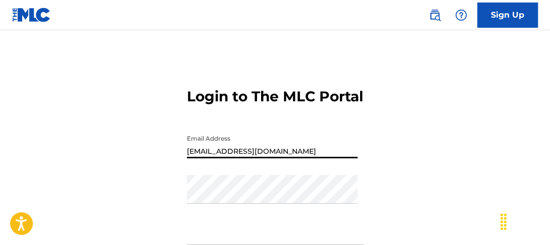
type input "[EMAIL_ADDRESS][DOMAIN_NAME]"
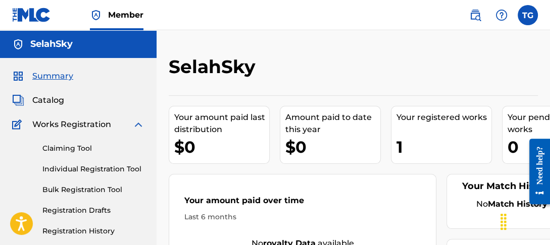
click at [103, 215] on link "Registration Drafts" at bounding box center [93, 211] width 102 height 11
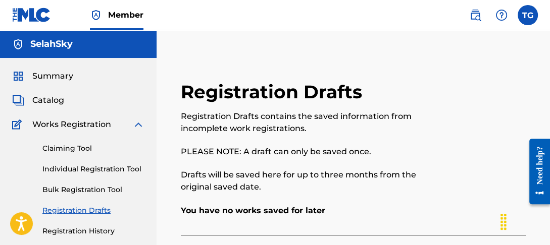
click at [92, 232] on link "Registration History" at bounding box center [93, 231] width 102 height 11
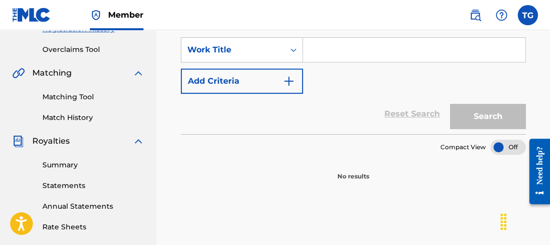
scroll to position [202, 0]
click at [65, 164] on link "Summary" at bounding box center [93, 166] width 102 height 11
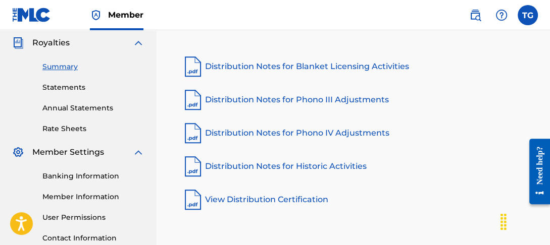
scroll to position [303, 0]
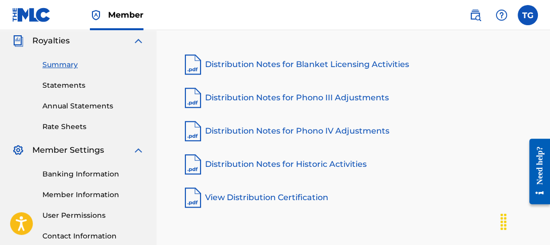
click at [80, 169] on link "Banking Information" at bounding box center [93, 174] width 102 height 11
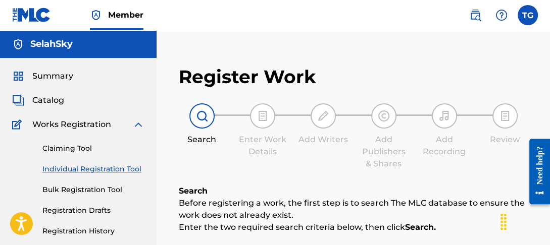
click at [50, 96] on span "Catalog" at bounding box center [48, 100] width 32 height 12
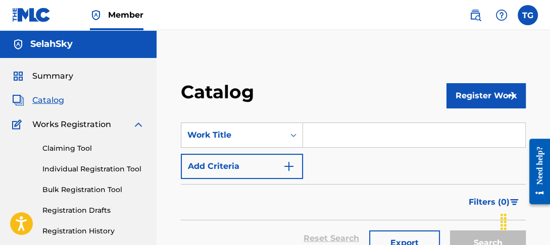
click at [65, 123] on span "Works Registration" at bounding box center [71, 125] width 79 height 12
click at [74, 164] on link "Individual Registration Tool" at bounding box center [93, 169] width 102 height 11
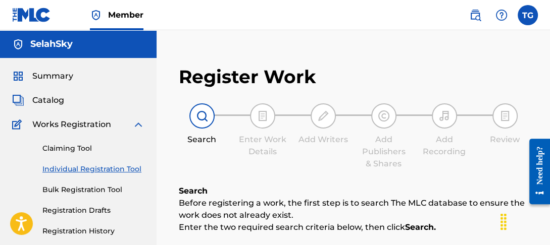
click at [73, 150] on link "Claiming Tool" at bounding box center [93, 148] width 102 height 11
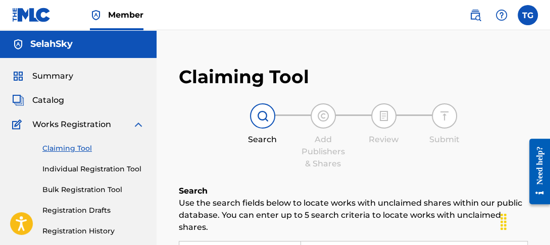
click at [20, 46] on img at bounding box center [18, 44] width 12 height 12
click at [16, 99] on img at bounding box center [18, 100] width 12 height 12
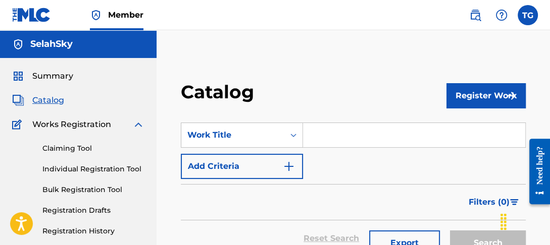
click at [530, 14] on label at bounding box center [528, 15] width 20 height 20
click at [528, 15] on input "TG [PERSON_NAME] [EMAIL_ADDRESS][DOMAIN_NAME] Profile Log out" at bounding box center [528, 15] width 0 height 0
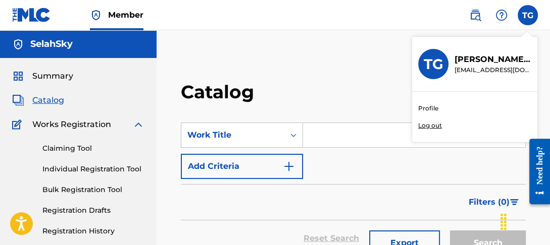
click at [426, 106] on link "Profile" at bounding box center [428, 108] width 20 height 9
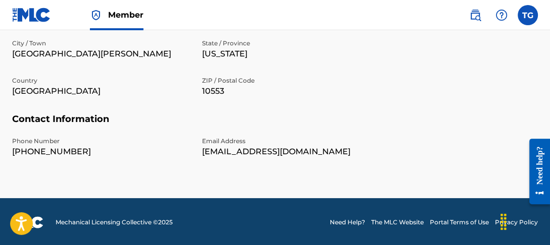
scroll to position [434, 0]
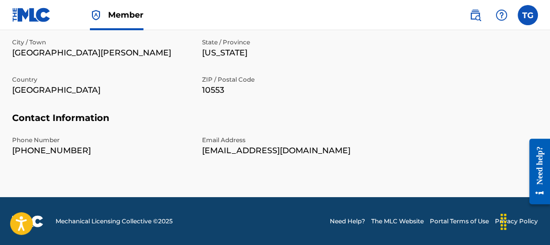
click at [38, 8] on img at bounding box center [31, 15] width 39 height 15
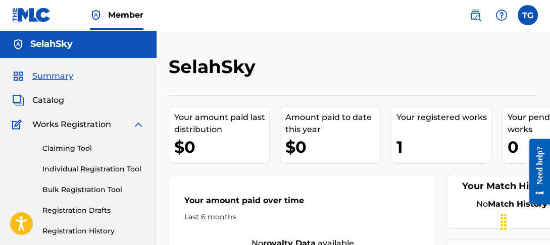
click at [72, 236] on link "Registration History" at bounding box center [93, 231] width 102 height 11
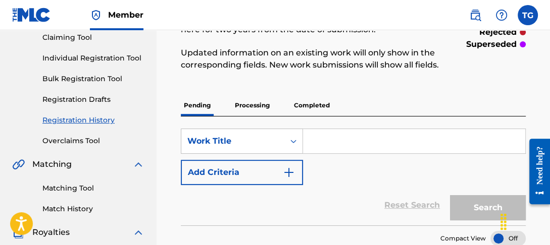
scroll to position [77, 0]
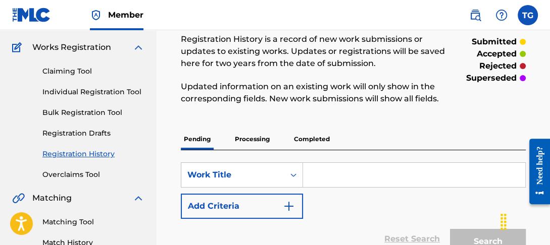
click at [246, 138] on p "Processing" at bounding box center [252, 139] width 41 height 21
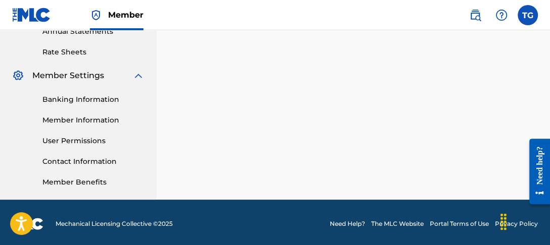
scroll to position [380, 0]
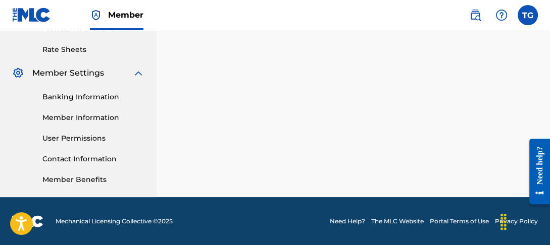
click at [82, 100] on div "Banking Information Member Information User Permissions Contact Information Mem…" at bounding box center [78, 132] width 132 height 106
click at [81, 100] on link "Banking Information" at bounding box center [93, 97] width 102 height 11
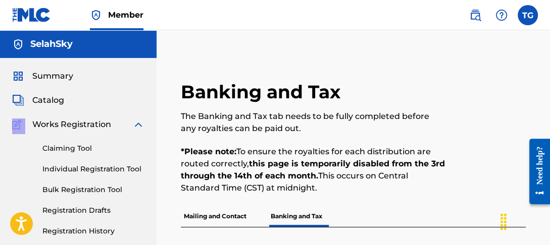
click at [84, 193] on link "Bulk Registration Tool" at bounding box center [93, 190] width 102 height 11
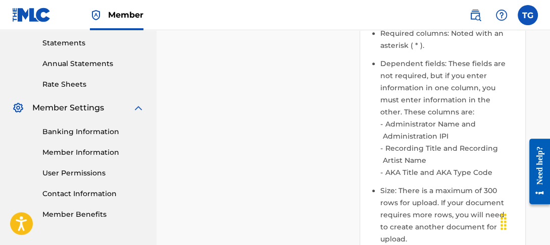
scroll to position [134, 0]
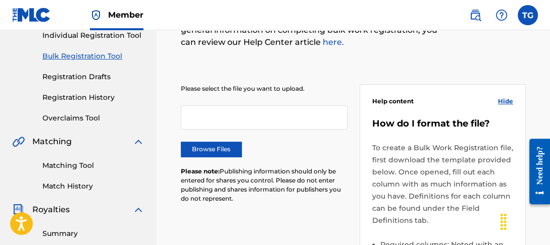
click at [92, 98] on link "Registration History" at bounding box center [93, 97] width 102 height 11
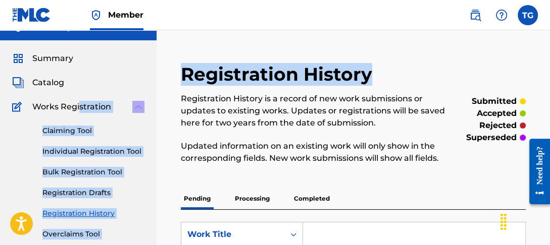
drag, startPoint x: 79, startPoint y: 118, endPoint x: 176, endPoint y: 95, distance: 99.6
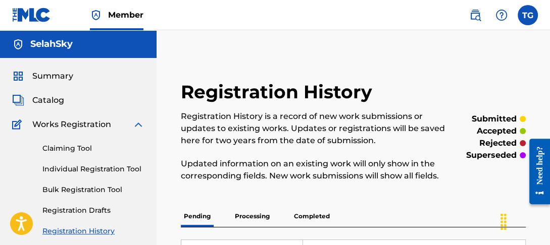
click at [93, 77] on div "Summary" at bounding box center [78, 76] width 132 height 12
click at [91, 211] on link "Registration Drafts" at bounding box center [93, 211] width 102 height 11
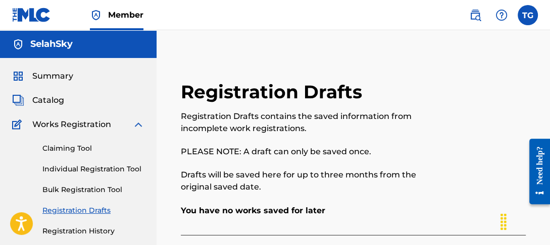
click at [85, 168] on link "Individual Registration Tool" at bounding box center [93, 169] width 102 height 11
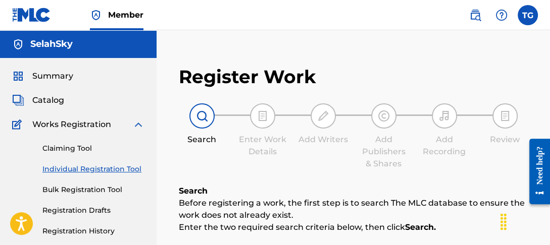
click at [75, 149] on link "Claiming Tool" at bounding box center [93, 148] width 102 height 11
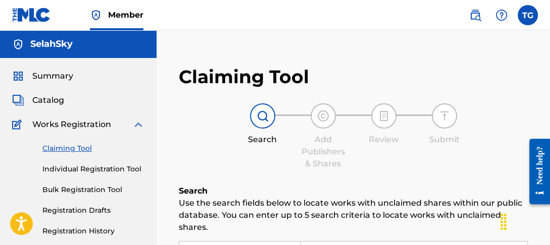
click at [39, 96] on span "Catalog" at bounding box center [48, 100] width 32 height 12
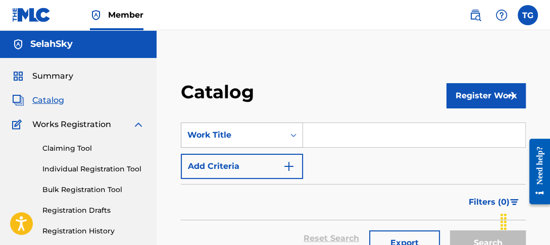
click at [238, 140] on div "Work Title" at bounding box center [242, 135] width 122 height 25
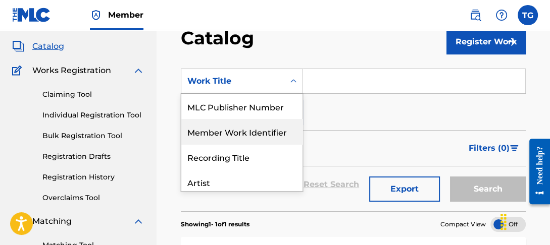
scroll to position [55, 0]
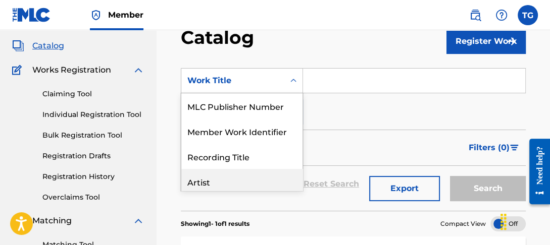
click at [216, 181] on div "Artist" at bounding box center [241, 181] width 121 height 25
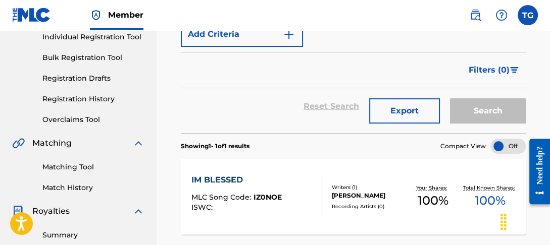
scroll to position [337, 0]
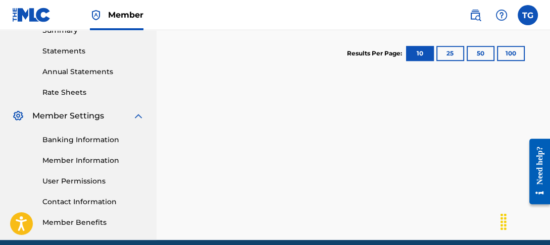
drag, startPoint x: 67, startPoint y: 148, endPoint x: 67, endPoint y: 142, distance: 6.1
click at [67, 142] on div "Banking Information Member Information User Permissions Contact Information Mem…" at bounding box center [78, 175] width 132 height 106
click at [67, 142] on link "Banking Information" at bounding box center [93, 140] width 102 height 11
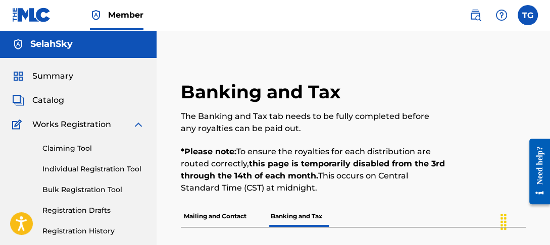
click at [80, 150] on link "Claiming Tool" at bounding box center [93, 148] width 102 height 11
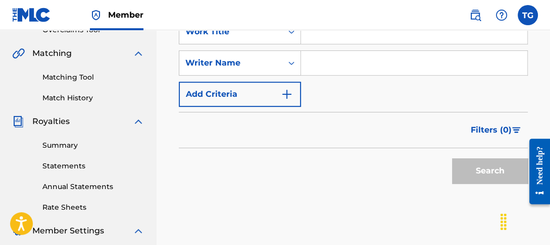
scroll to position [242, 0]
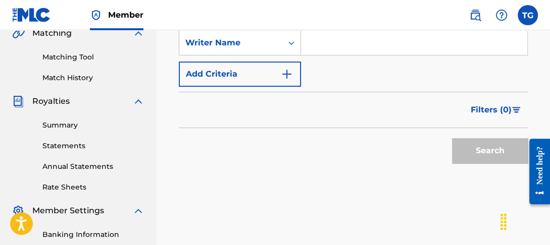
click at [80, 164] on link "Annual Statements" at bounding box center [93, 167] width 102 height 11
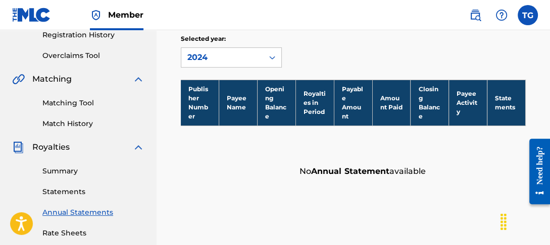
scroll to position [182, 0]
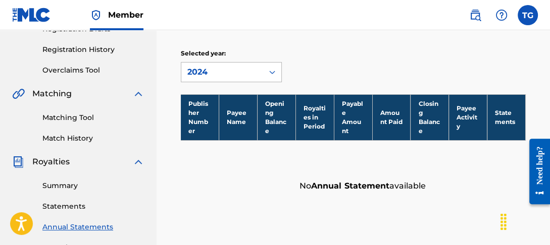
click at [275, 72] on icon at bounding box center [272, 72] width 10 height 10
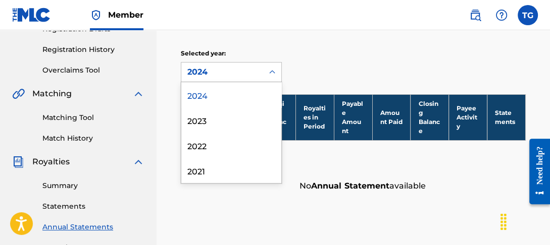
click at [79, 227] on link "Annual Statements" at bounding box center [93, 227] width 102 height 11
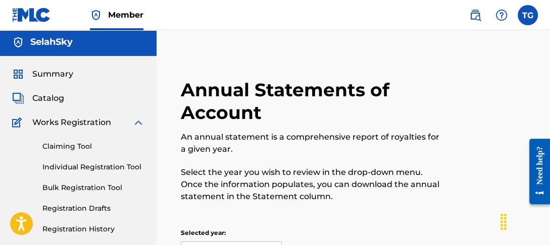
scroll to position [0, 0]
